Goal: Task Accomplishment & Management: Manage account settings

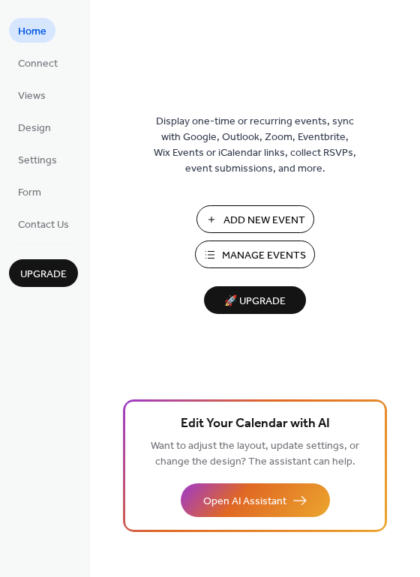
click at [282, 261] on span "Manage Events" at bounding box center [264, 256] width 84 height 16
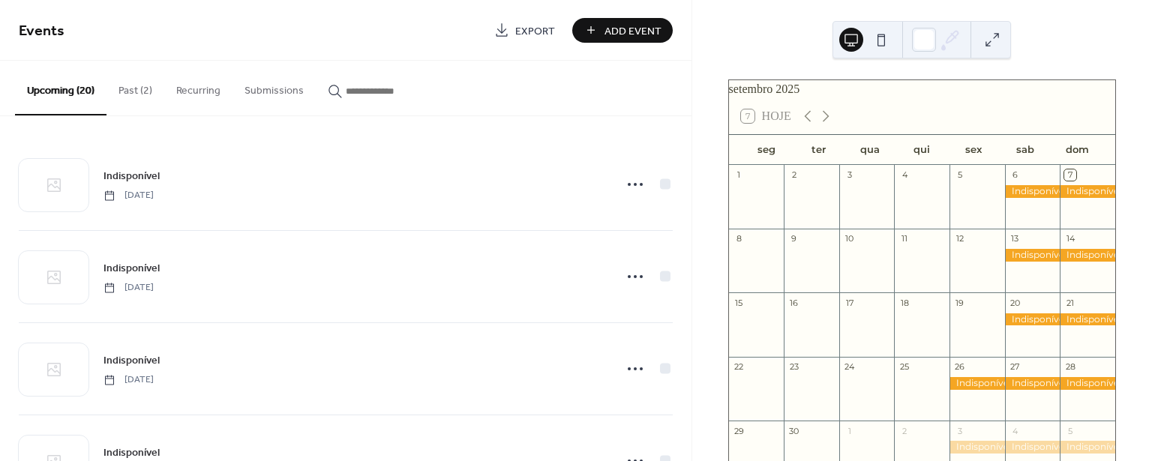
click at [141, 91] on button "Past (2)" at bounding box center [135, 87] width 58 height 53
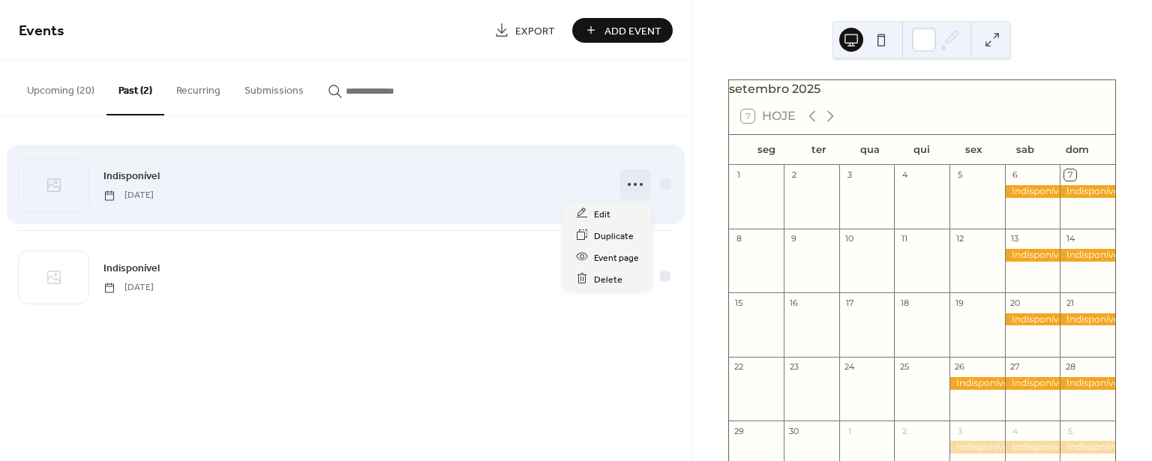
click at [635, 185] on icon at bounding box center [635, 184] width 24 height 24
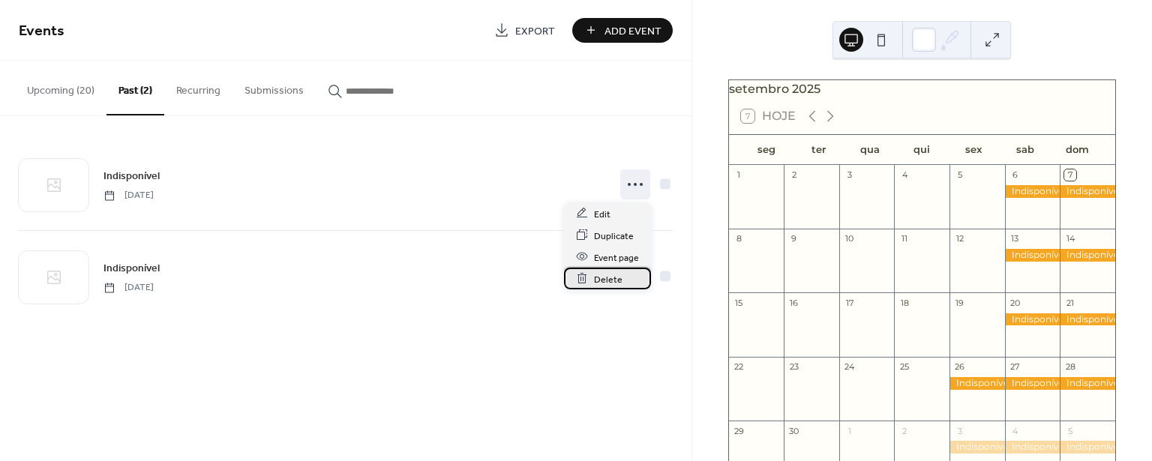
click at [608, 280] on span "Delete" at bounding box center [608, 279] width 28 height 16
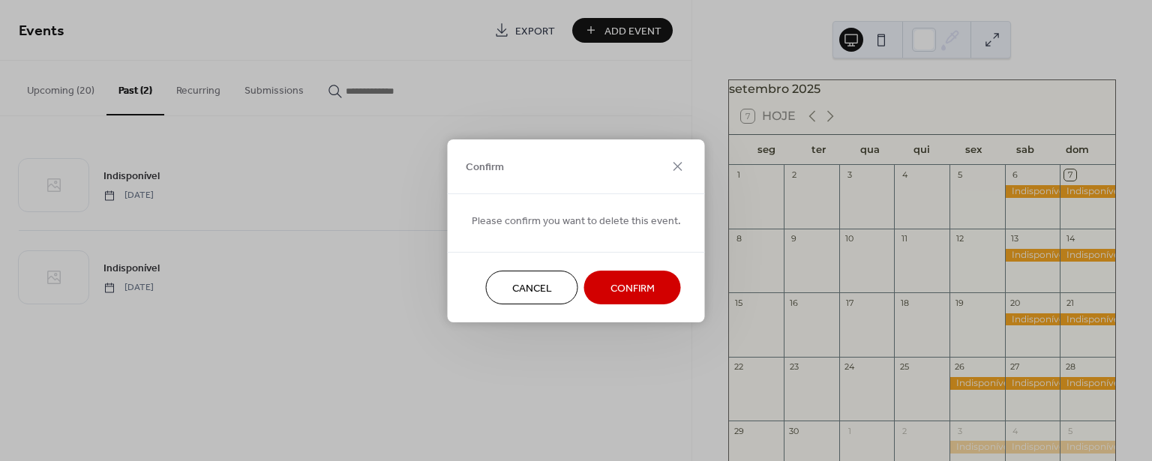
click at [620, 286] on span "Confirm" at bounding box center [632, 288] width 44 height 16
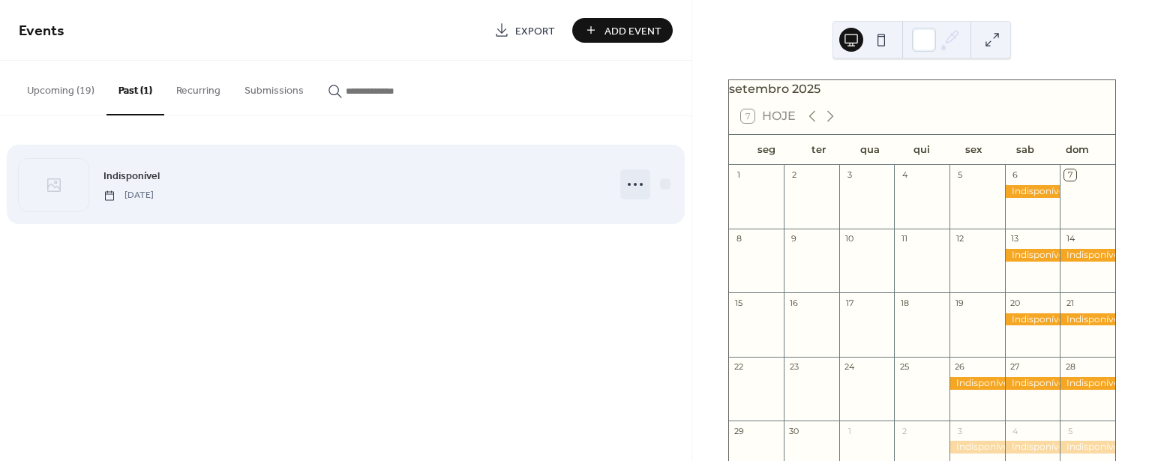
click at [635, 185] on icon at bounding box center [635, 184] width 24 height 24
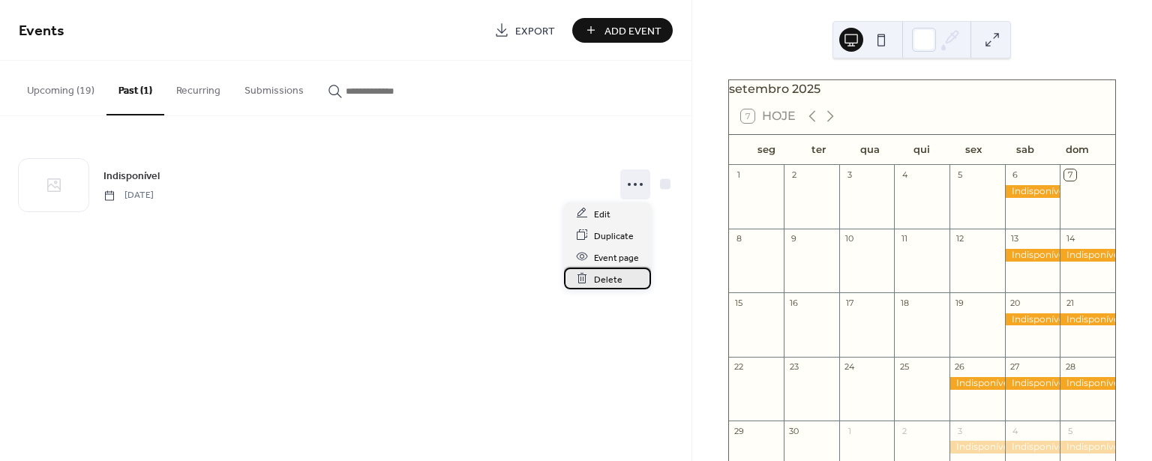
click at [608, 281] on span "Delete" at bounding box center [608, 279] width 28 height 16
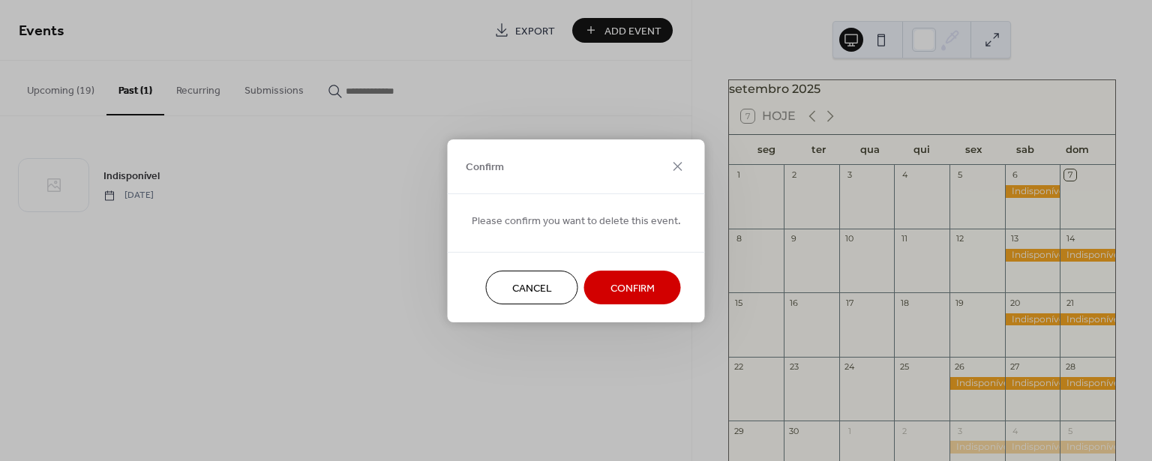
click at [620, 288] on span "Confirm" at bounding box center [632, 288] width 44 height 16
